Goal: Task Accomplishment & Management: Complete application form

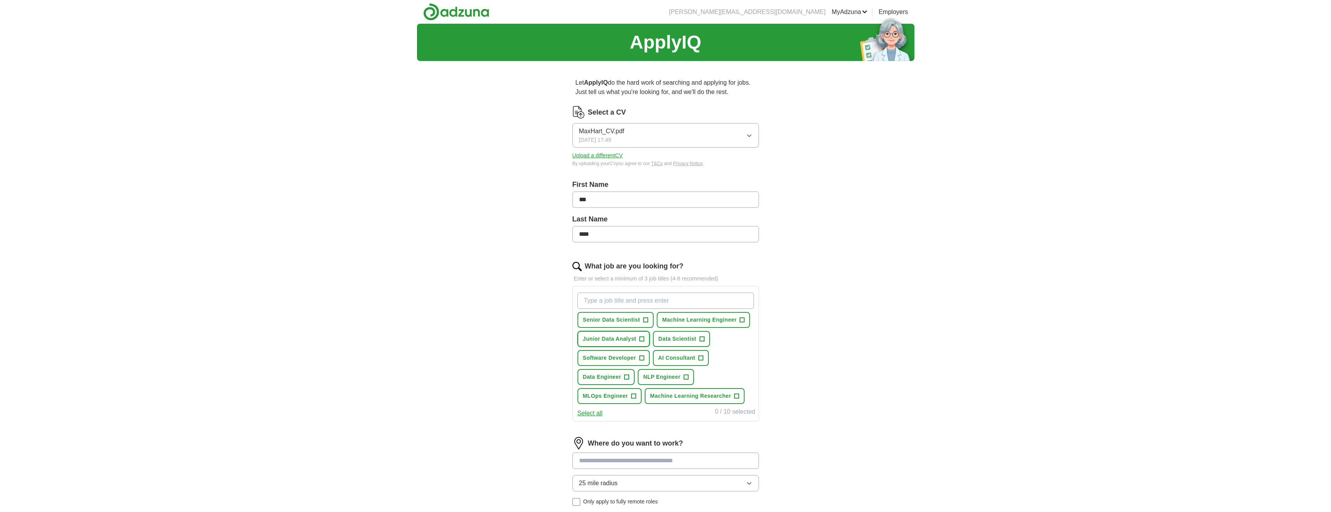
click at [613, 339] on span "Junior Data Analyst" at bounding box center [610, 339] width 54 height 8
click at [694, 341] on span "Data Scientist" at bounding box center [677, 339] width 38 height 8
click at [710, 321] on span "Machine Learning Engineer" at bounding box center [699, 320] width 75 height 8
click at [668, 352] on button "AI Consultant +" at bounding box center [681, 358] width 56 height 16
click at [630, 359] on span "Software Developer" at bounding box center [609, 358] width 53 height 8
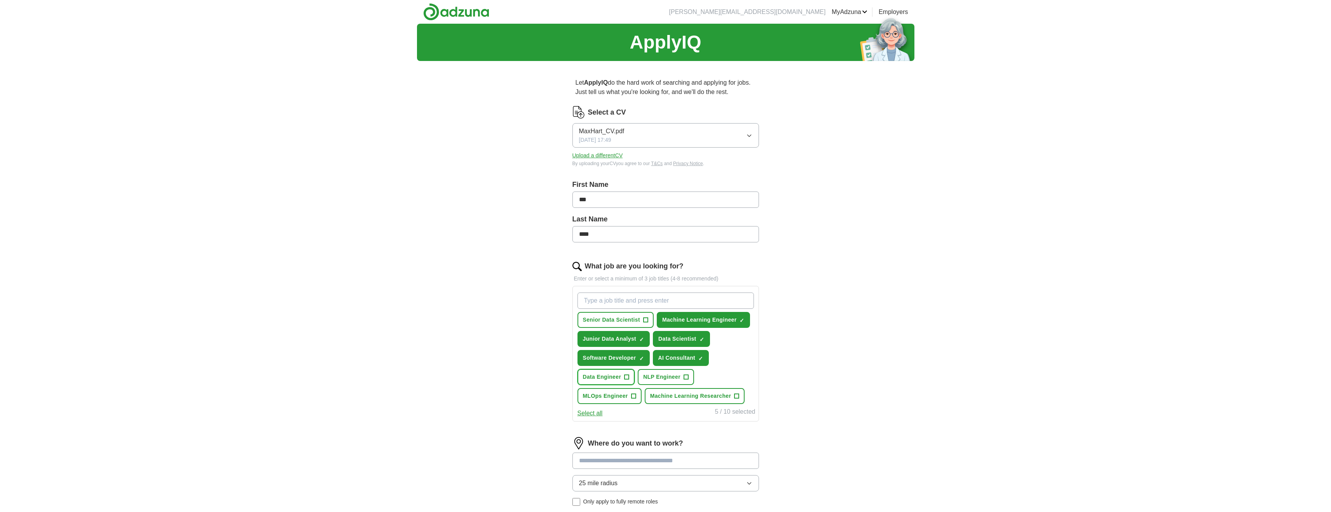
click at [626, 374] on span "+" at bounding box center [627, 377] width 5 height 6
click at [667, 378] on span "NLP Engineer" at bounding box center [661, 377] width 37 height 8
click at [603, 397] on span "MLOps Engineer" at bounding box center [605, 396] width 45 height 8
click at [693, 400] on span "Machine Learning Researcher" at bounding box center [690, 396] width 81 height 8
click at [583, 415] on button "Select all" at bounding box center [590, 413] width 25 height 9
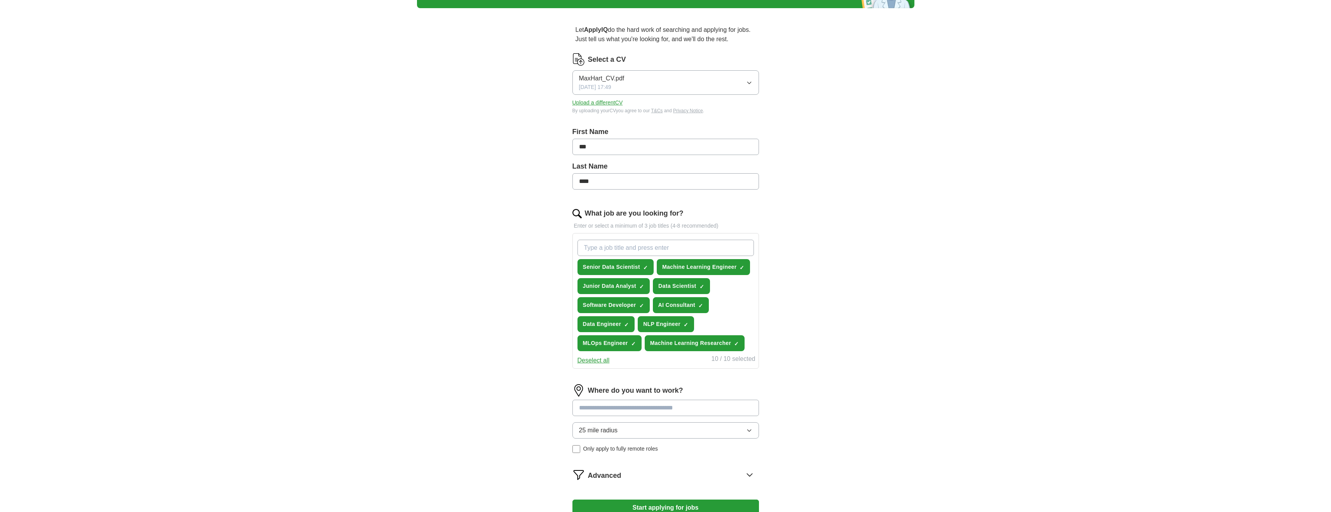
scroll to position [58, 0]
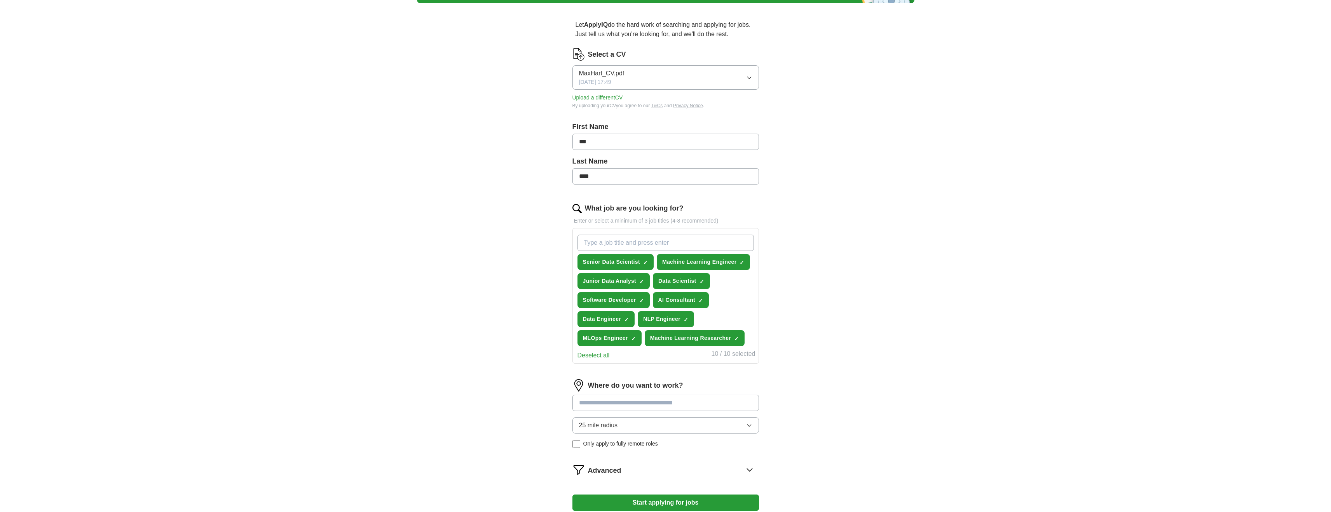
click at [661, 398] on input at bounding box center [665, 403] width 187 height 16
type input "****"
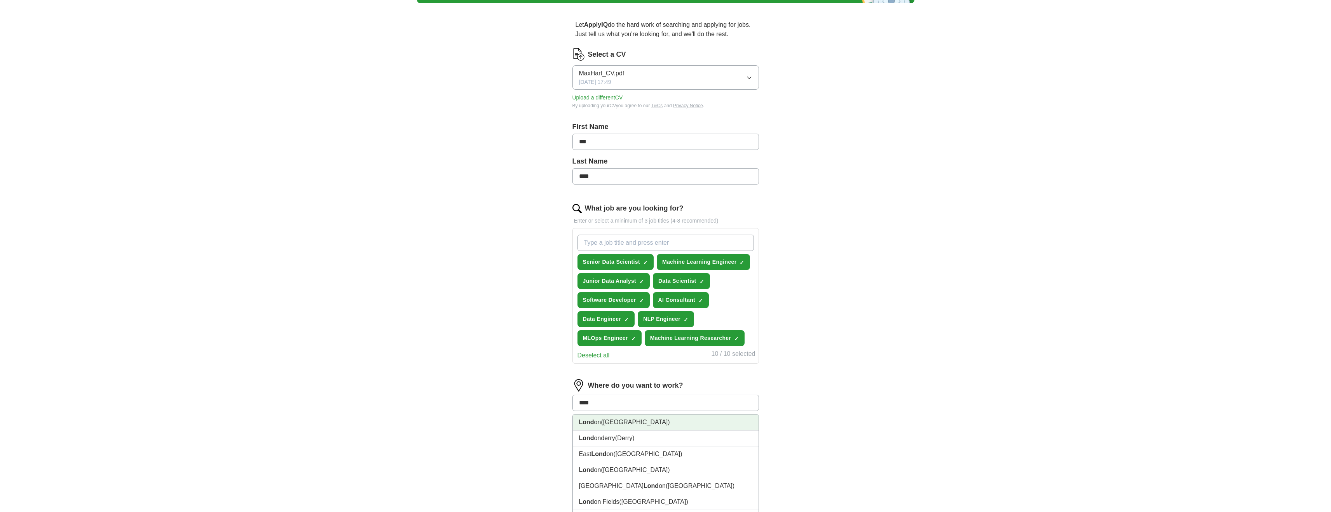
click at [675, 422] on li "Lond on ([GEOGRAPHIC_DATA])" at bounding box center [666, 423] width 186 height 16
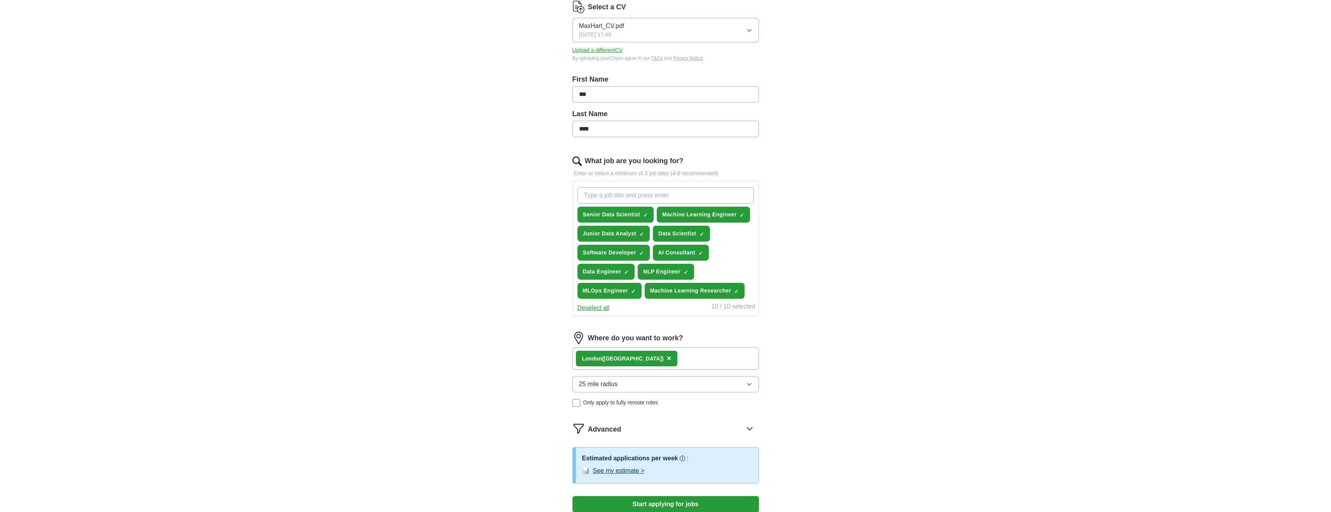
scroll to position [111, 0]
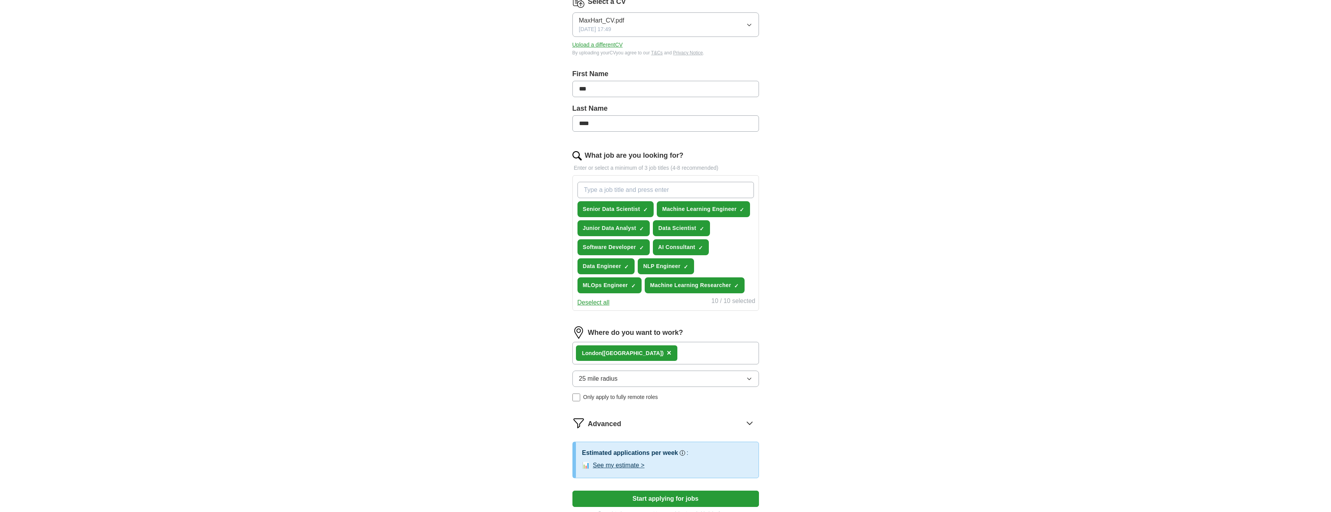
click at [628, 380] on button "25 mile radius" at bounding box center [665, 379] width 187 height 16
click at [605, 475] on span "100 mile radius" at bounding box center [600, 477] width 42 height 9
click at [539, 399] on div "ApplyIQ Let ApplyIQ do the hard work of searching and applying for jobs. Just t…" at bounding box center [665, 220] width 497 height 615
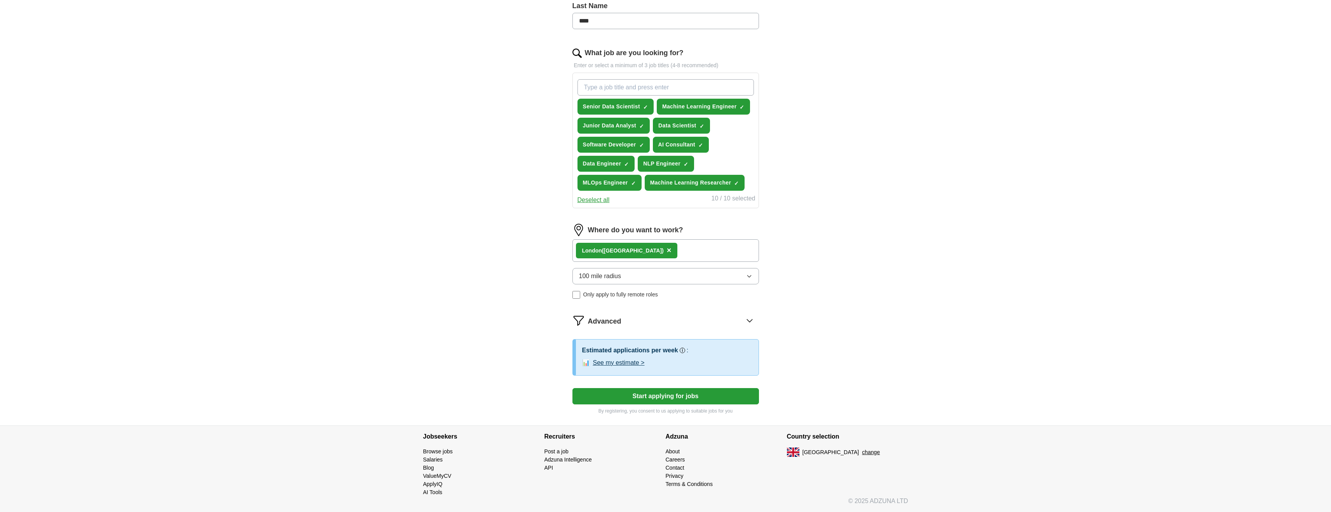
click at [659, 397] on button "Start applying for jobs" at bounding box center [665, 396] width 187 height 16
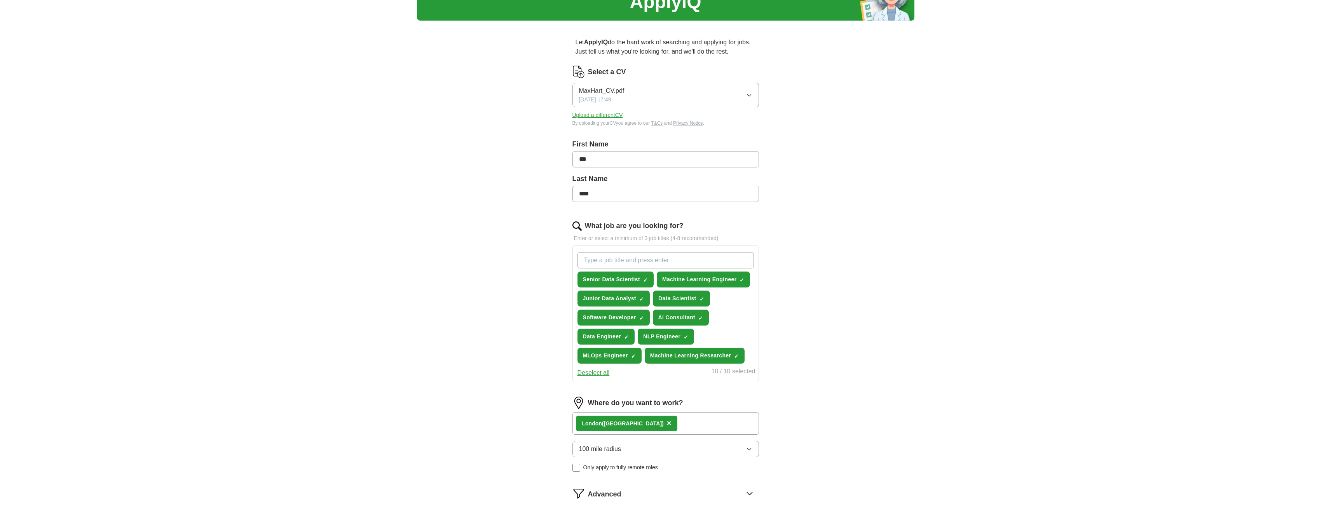
scroll to position [0, 0]
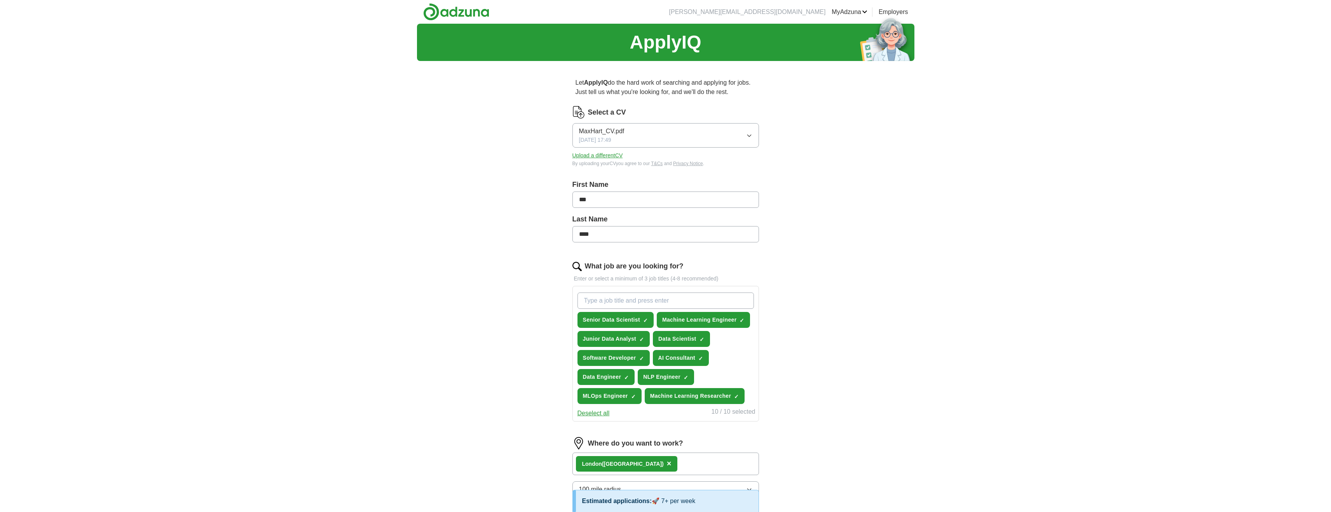
select select "**"
